Goal: Ask a question

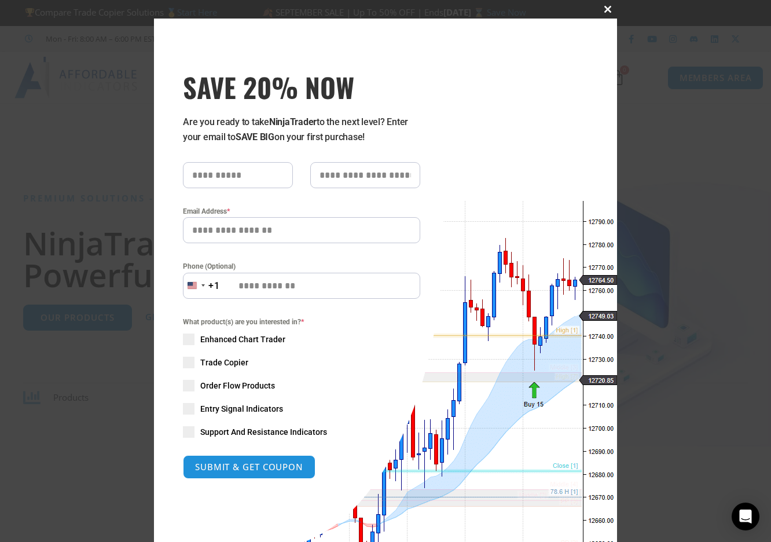
drag, startPoint x: 603, startPoint y: 10, endPoint x: 604, endPoint y: 25, distance: 15.1
click at [604, 10] on span "SAVE 20% NOW popup" at bounding box center [608, 9] width 19 height 7
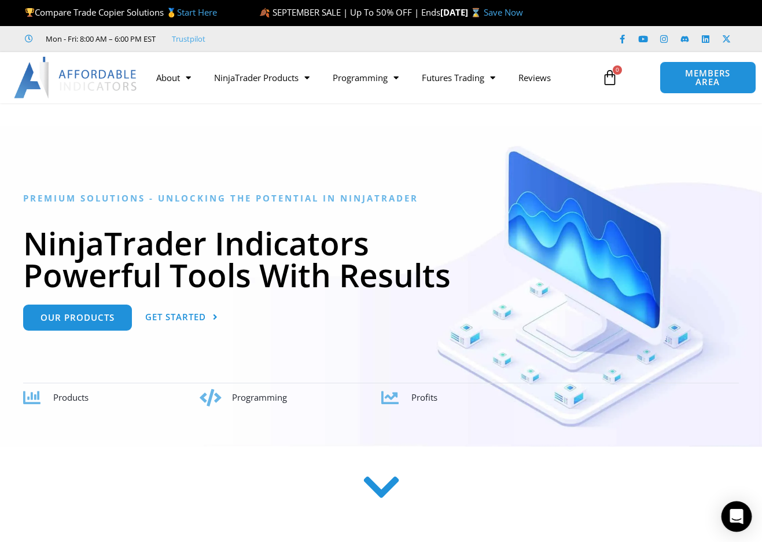
click at [735, 517] on icon "Open Intercom Messenger" at bounding box center [736, 516] width 13 height 15
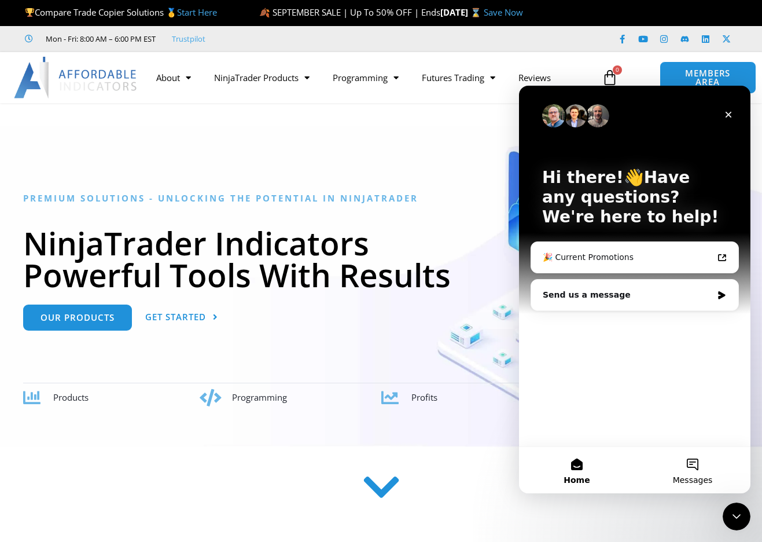
click at [699, 470] on button "Messages" at bounding box center [693, 470] width 116 height 46
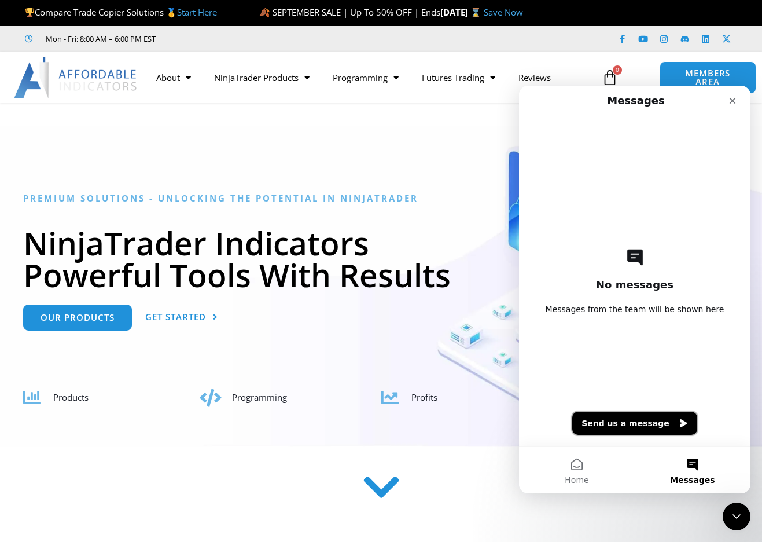
click at [630, 427] on button "Send us a message" at bounding box center [634, 423] width 125 height 23
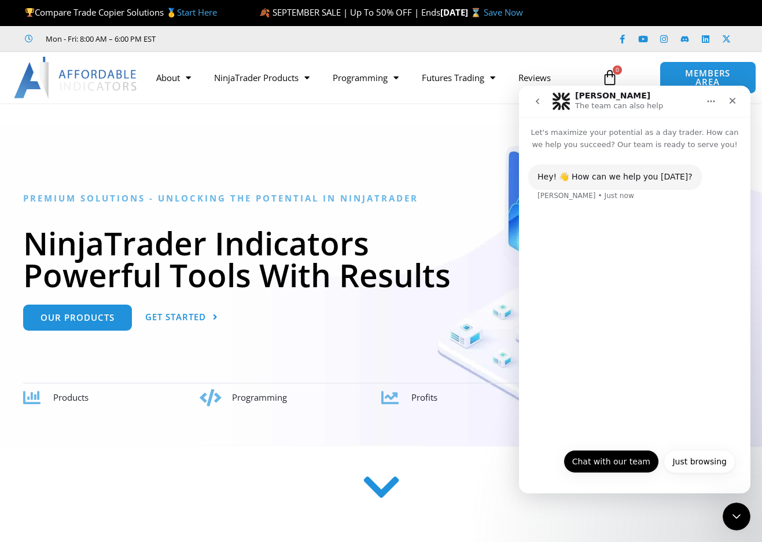
click at [629, 460] on button "Chat with our team" at bounding box center [612, 461] width 96 height 23
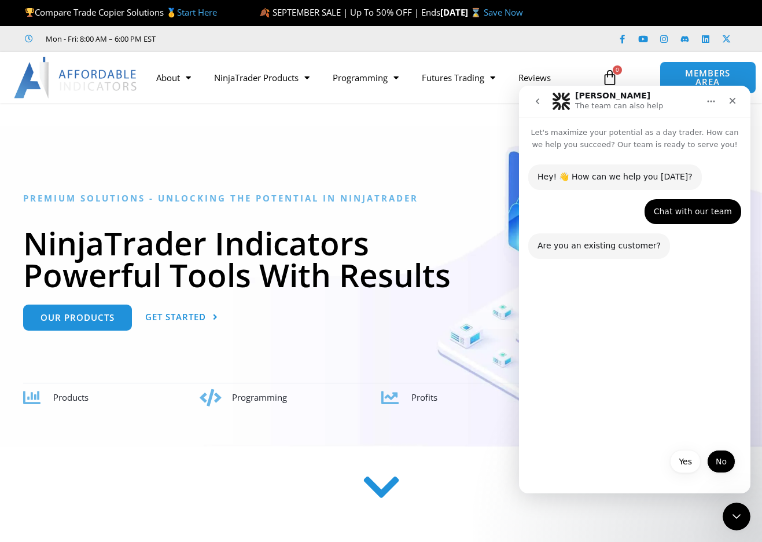
click at [715, 463] on button "No" at bounding box center [721, 461] width 28 height 23
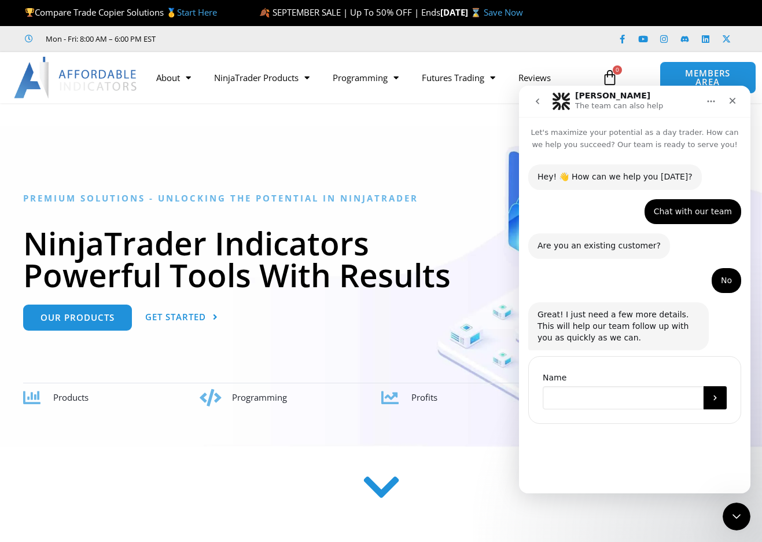
click at [600, 395] on input "Name" at bounding box center [623, 397] width 161 height 23
type input "**********"
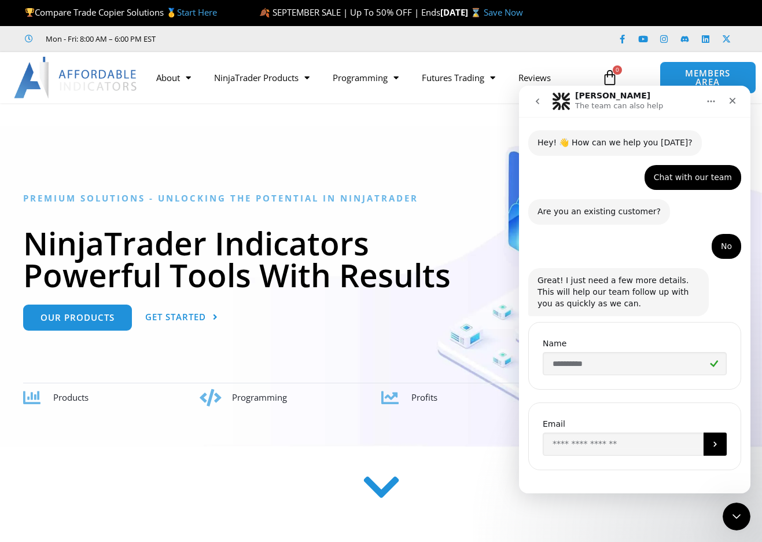
scroll to position [42, 0]
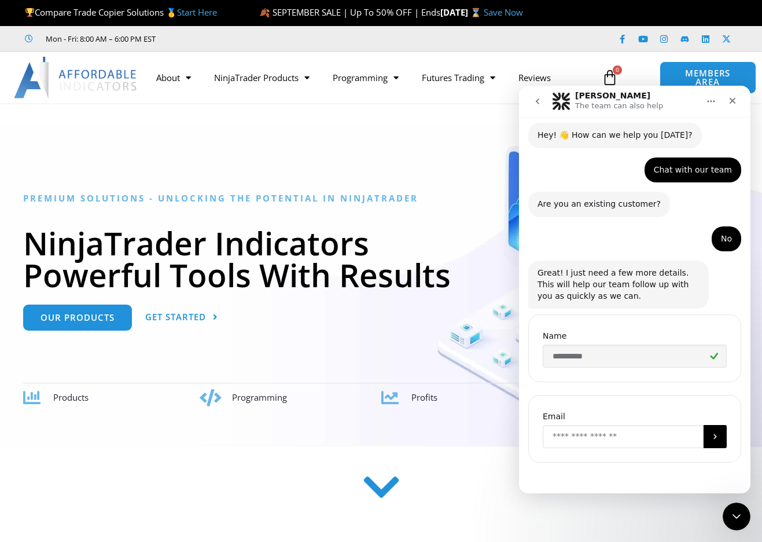
click at [571, 438] on input "Enter your email" at bounding box center [623, 436] width 161 height 23
type input "**********"
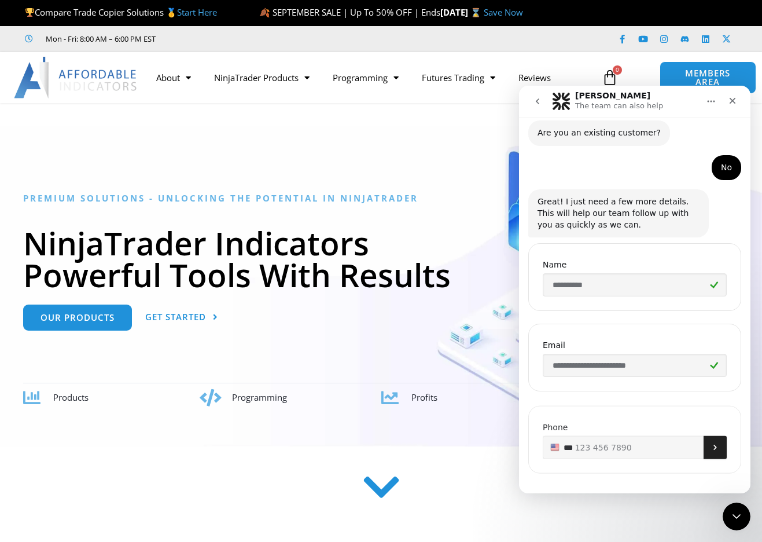
scroll to position [122, 0]
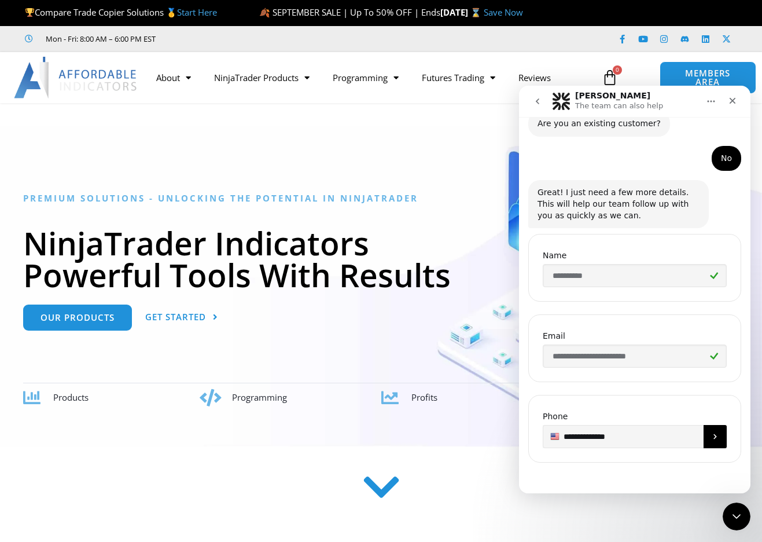
type input "**********"
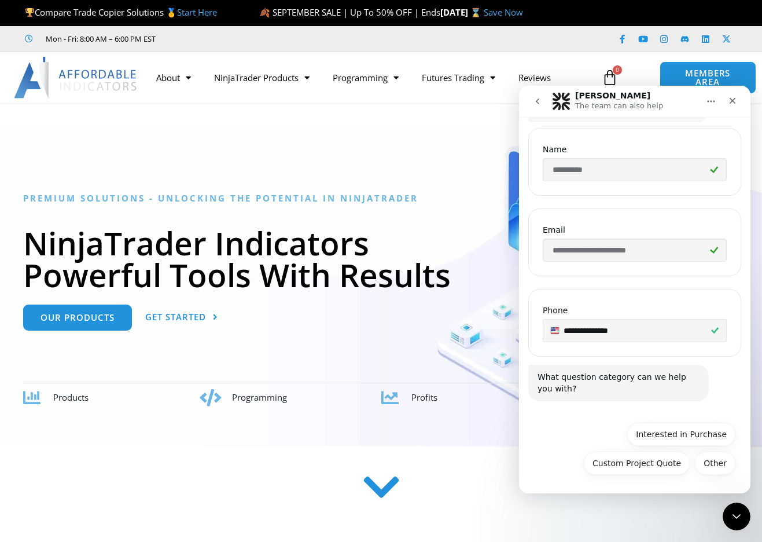
scroll to position [229, 0]
click at [685, 429] on button "Interested in Purchase" at bounding box center [681, 433] width 108 height 23
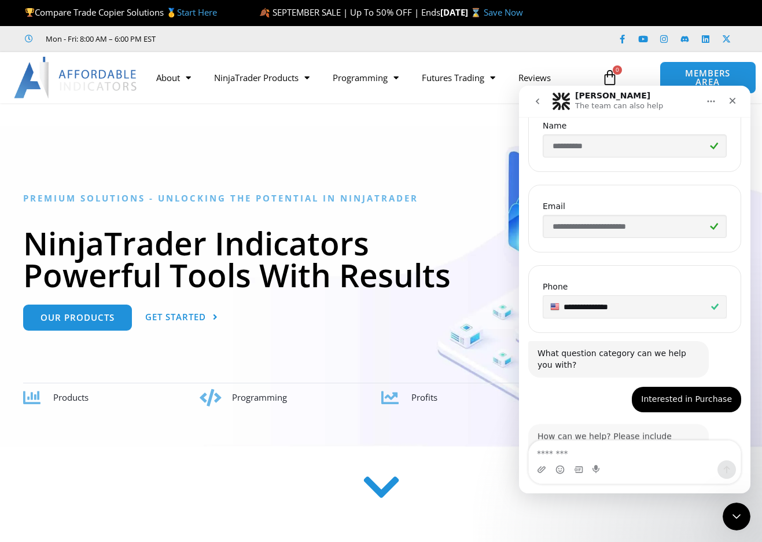
scroll to position [293, 0]
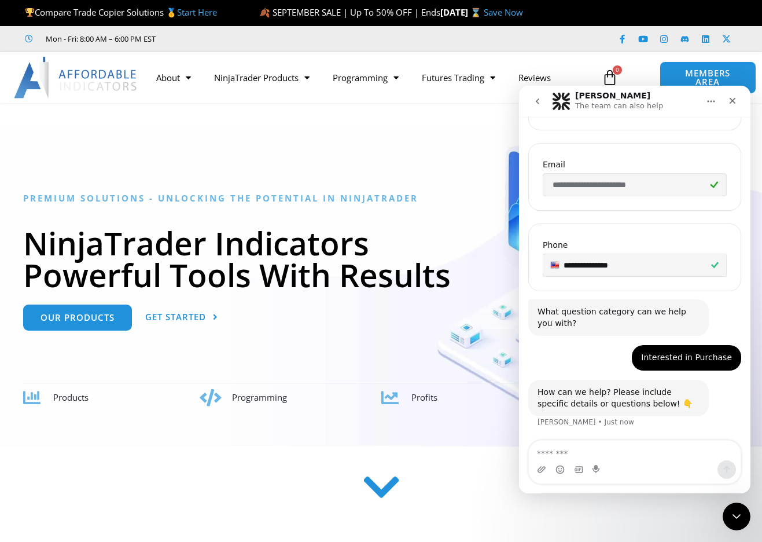
click at [594, 455] on textarea "Message…" at bounding box center [635, 450] width 212 height 20
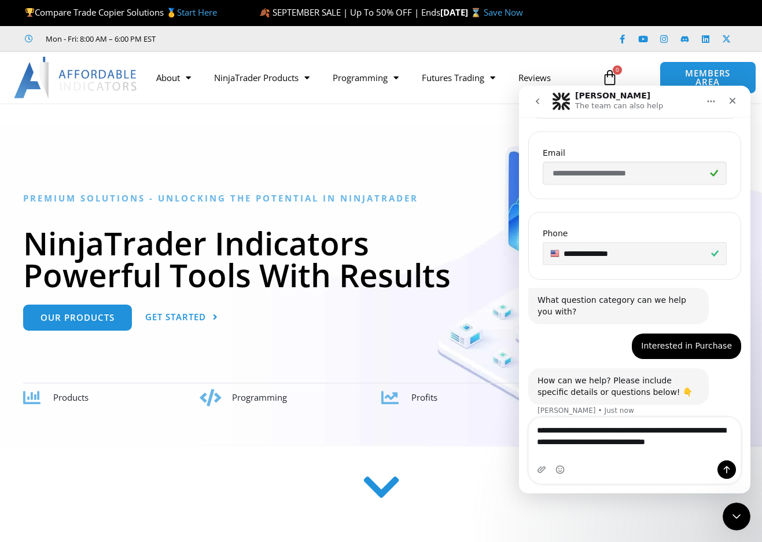
scroll to position [317, 0]
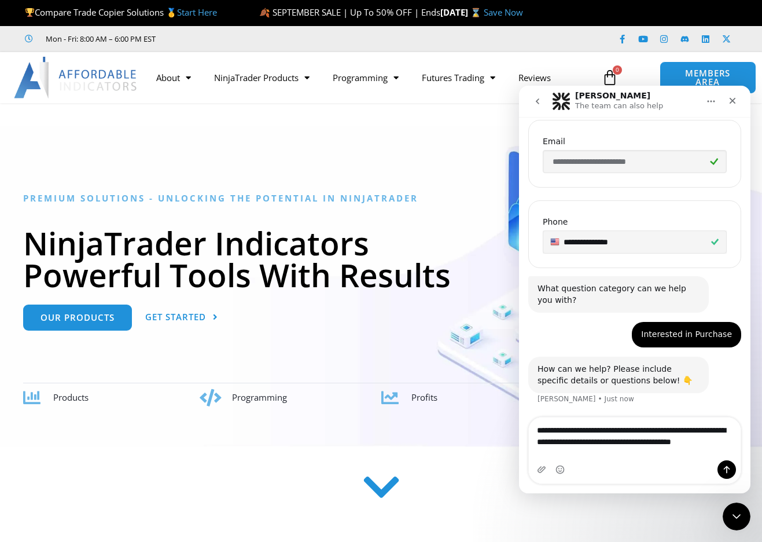
type textarea "**********"
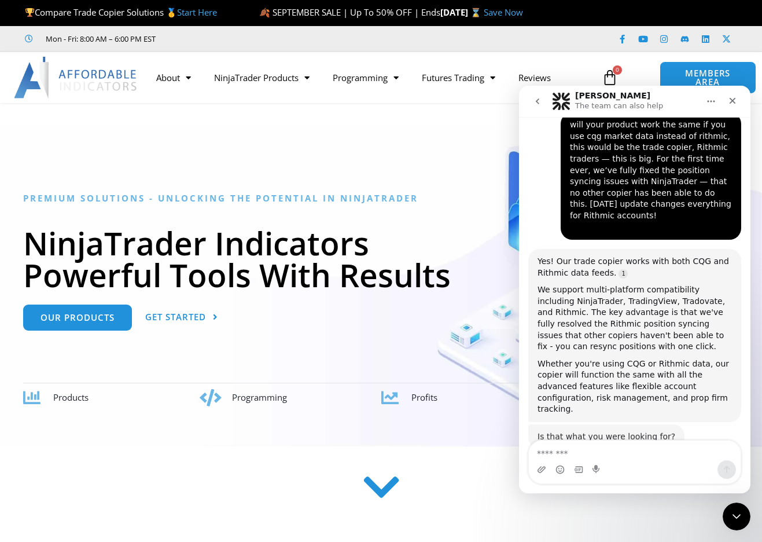
scroll to position [627, 0]
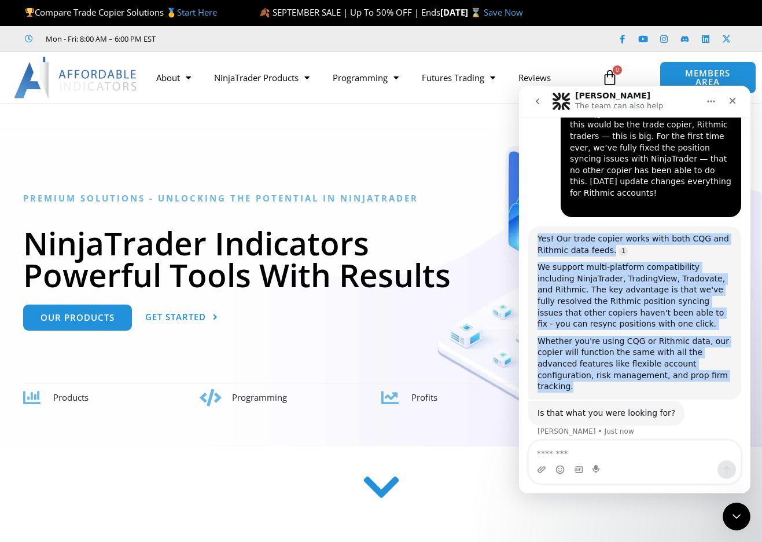
drag, startPoint x: 643, startPoint y: 373, endPoint x: 589, endPoint y: 221, distance: 161.8
click at [589, 226] on div "Yes! Our trade copier works with both CQG and Rithmic data feeds. We support mu…" at bounding box center [634, 312] width 213 height 173
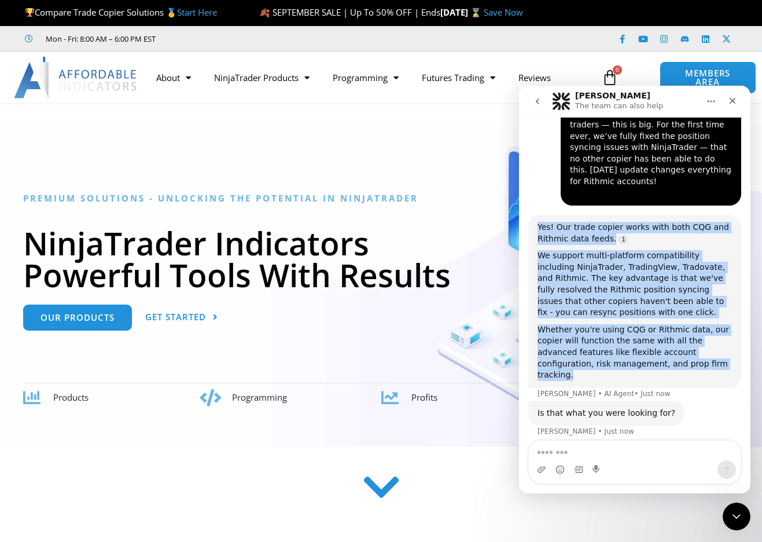
drag, startPoint x: 597, startPoint y: 366, endPoint x: 824, endPoint y: 194, distance: 285.0
click at [534, 215] on div "Yes! Our trade copier works with both CQG and Rithmic data feeds. We support mu…" at bounding box center [634, 301] width 213 height 173
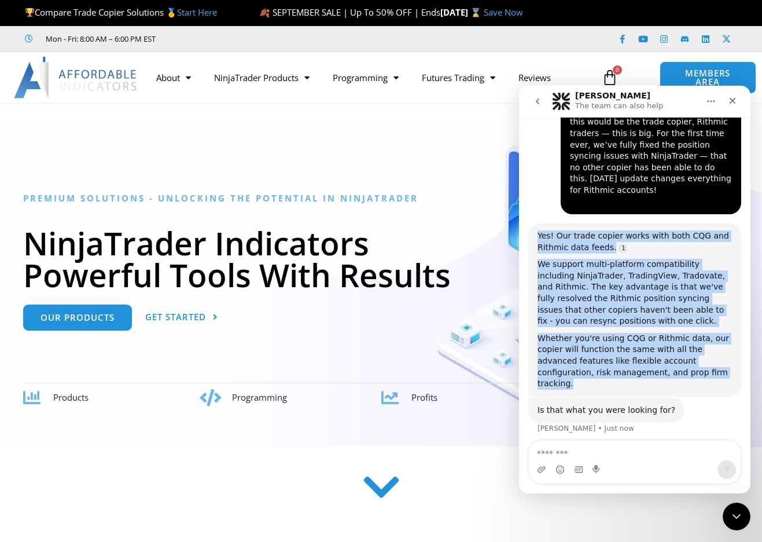
scroll to position [627, 0]
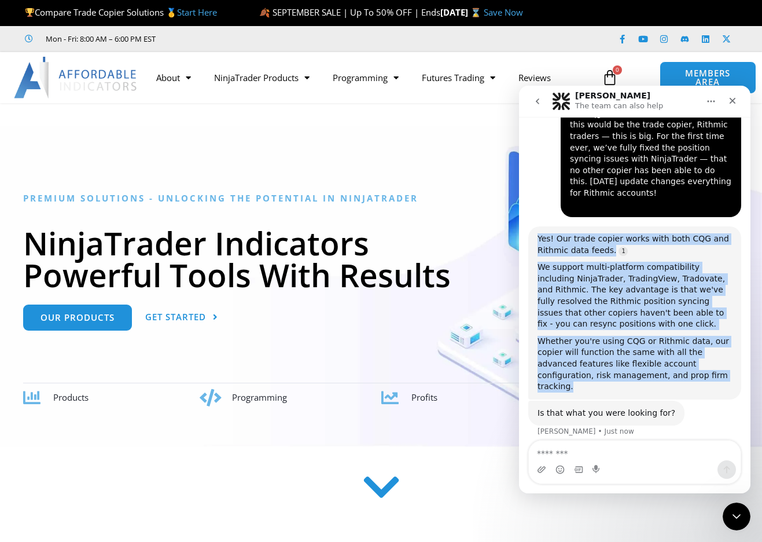
copy div "Yes! Our trade copier works with both CQG and Rithmic data feeds. We support mu…"
